Goal: Navigation & Orientation: Find specific page/section

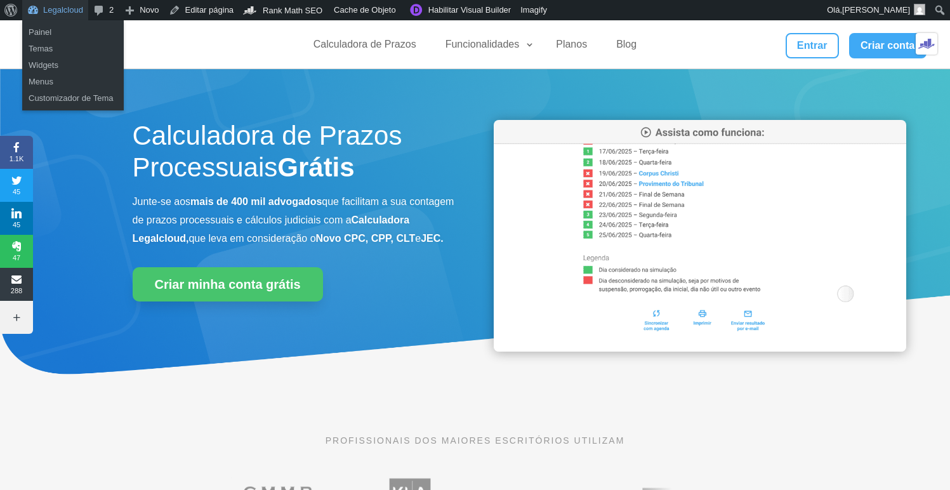
click at [53, 1] on link "Legalcloud" at bounding box center [55, 10] width 66 height 20
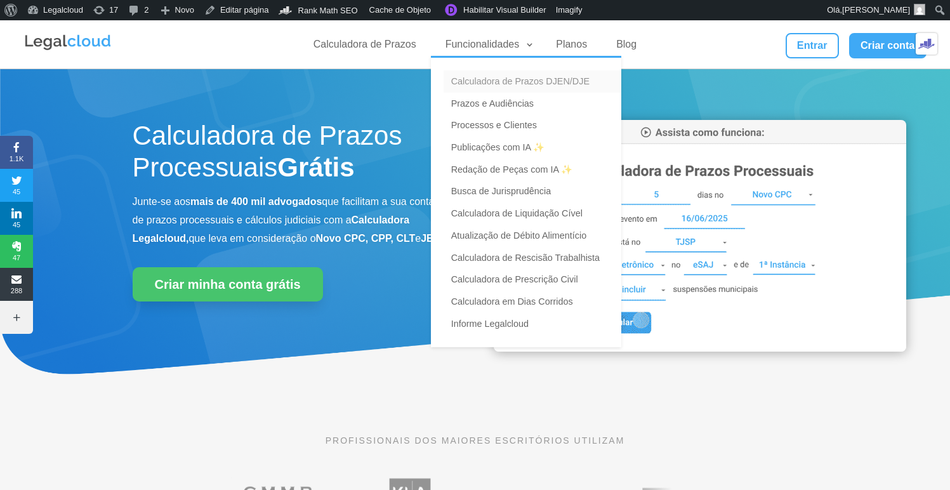
click at [521, 88] on link "Calculadora de Prazos DJEN/DJE" at bounding box center [533, 81] width 178 height 22
